Goal: Information Seeking & Learning: Find contact information

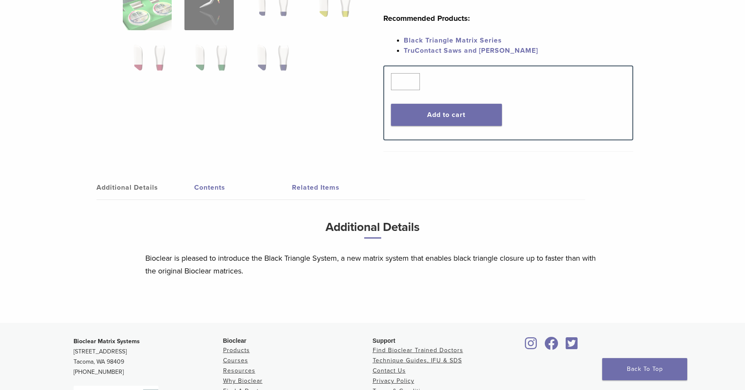
scroll to position [456, 0]
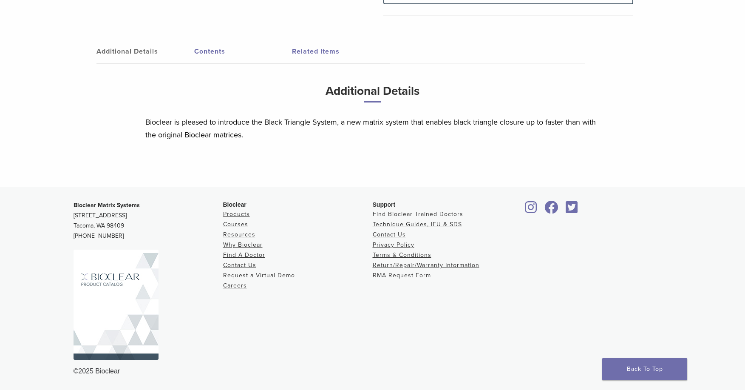
click at [412, 213] on link "Find Bioclear Trained Doctors" at bounding box center [418, 213] width 91 height 7
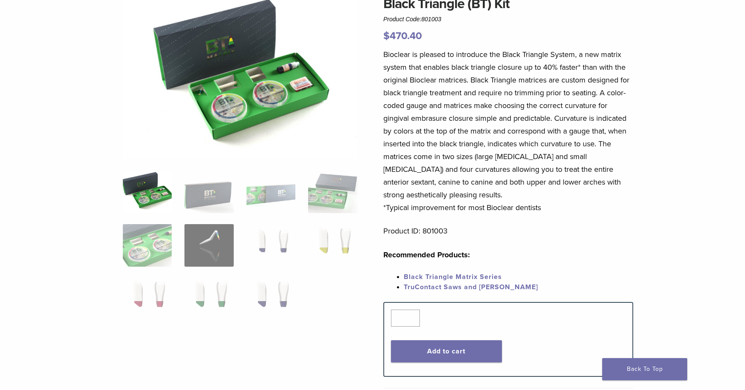
scroll to position [0, 0]
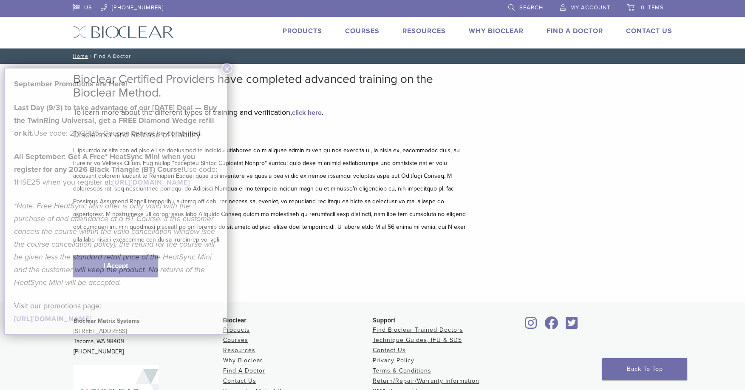
click at [124, 255] on em "*Note: Free HeatSync Mini offer is only valid with the purchase of and attendan…" at bounding box center [114, 244] width 201 height 86
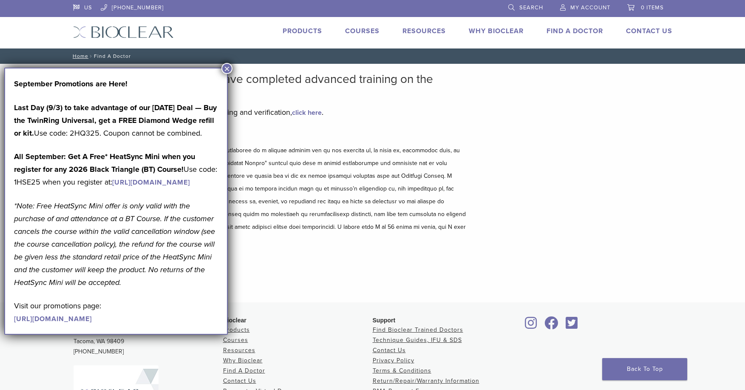
drag, startPoint x: 226, startPoint y: 69, endPoint x: 219, endPoint y: 77, distance: 10.3
click at [226, 68] on button "×" at bounding box center [226, 68] width 11 height 11
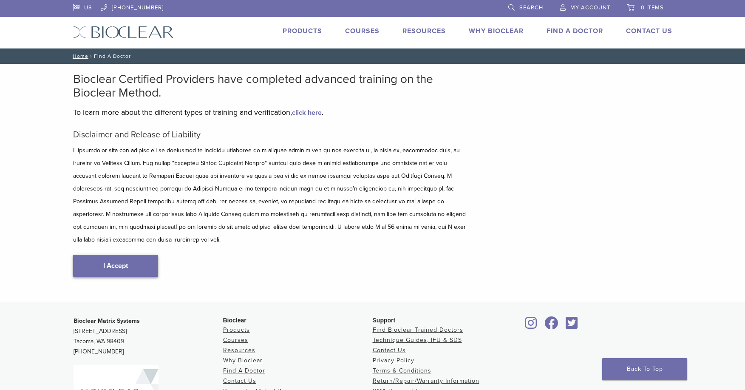
click at [118, 255] on link "I Accept" at bounding box center [115, 266] width 85 height 22
